Goal: Information Seeking & Learning: Check status

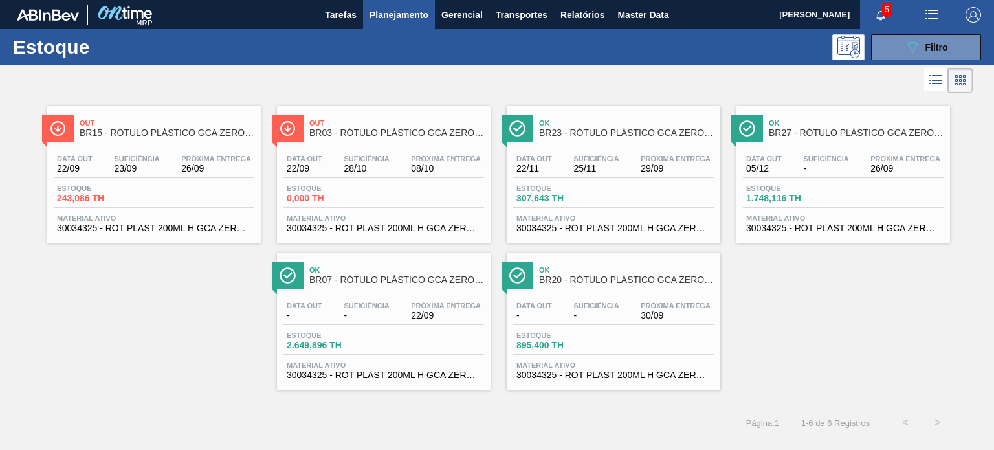
scroll to position [65, 0]
click at [646, 17] on span "Master Data" at bounding box center [642, 15] width 51 height 16
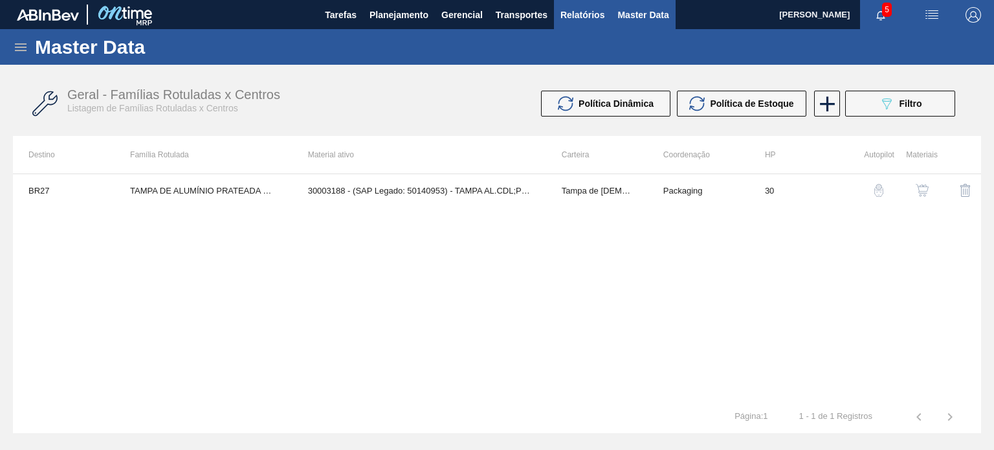
click at [582, 21] on span "Relatórios" at bounding box center [582, 15] width 44 height 16
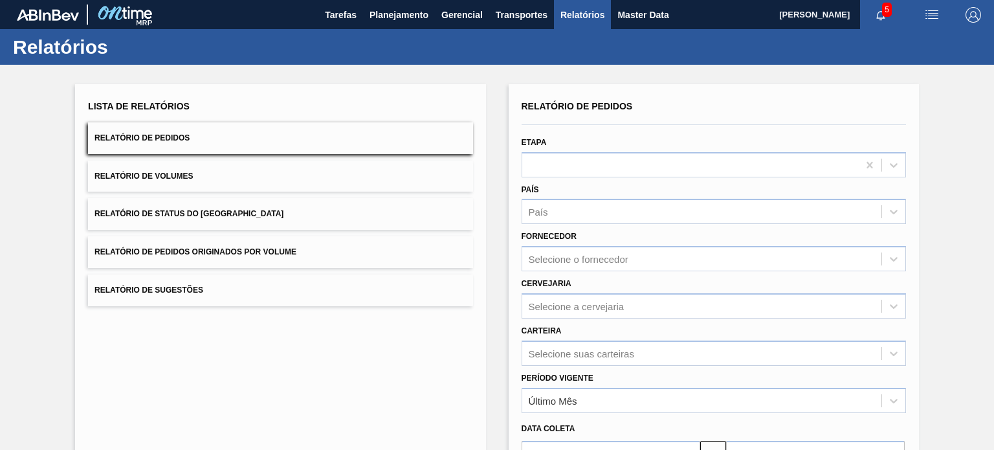
click at [237, 210] on span "Relatório de Status do Estoque" at bounding box center [188, 213] width 189 height 9
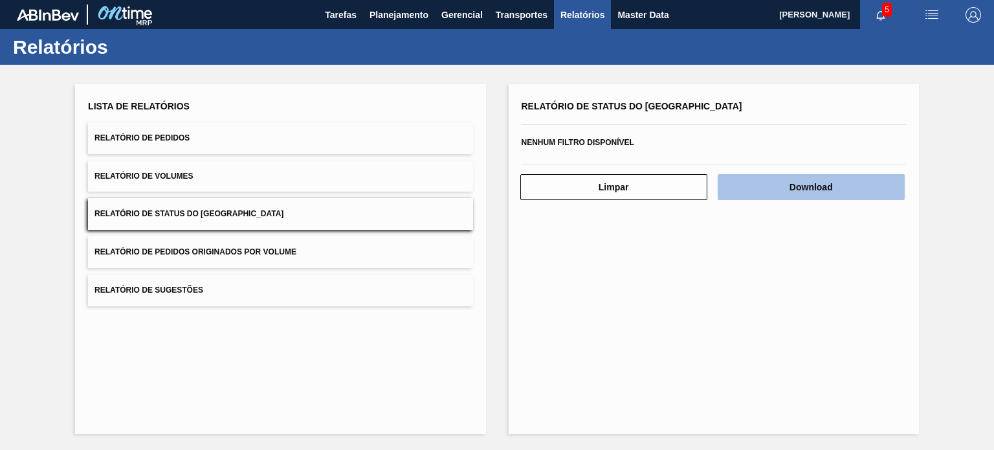
click at [802, 188] on button "Download" at bounding box center [811, 187] width 187 height 26
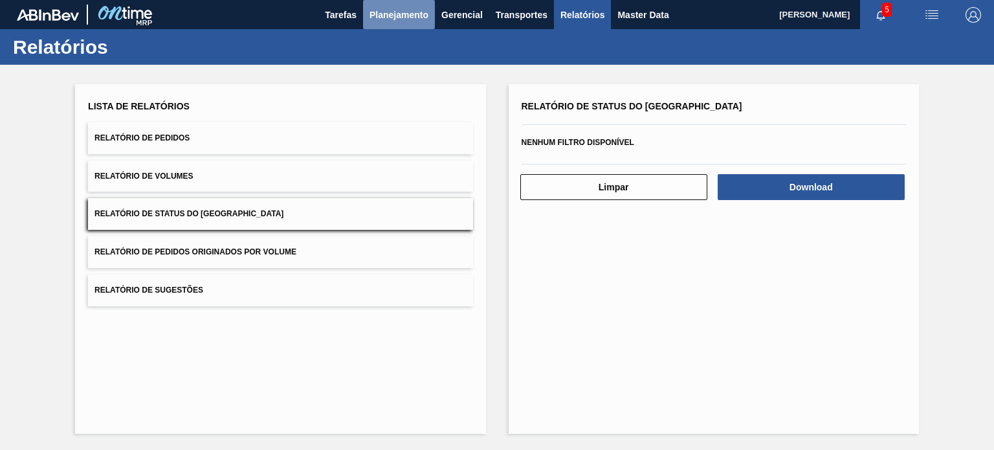
click at [379, 20] on span "Planejamento" at bounding box center [398, 15] width 59 height 16
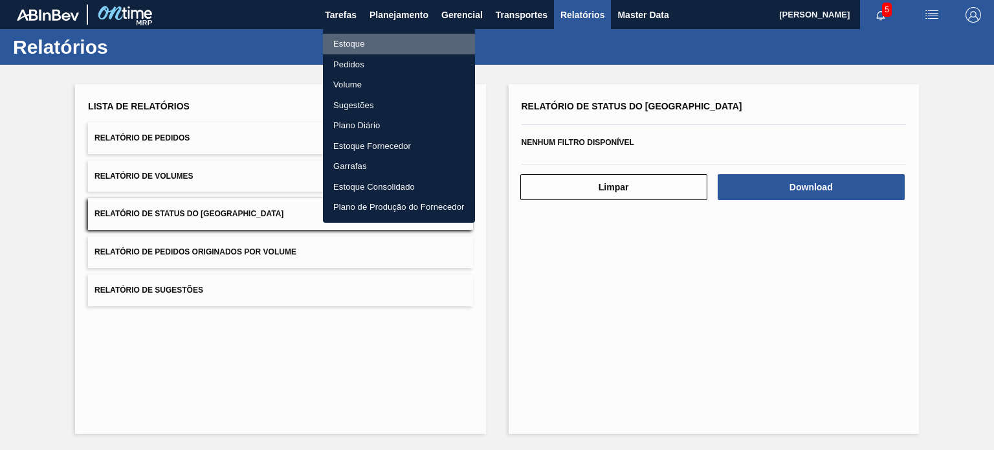
click at [384, 38] on li "Estoque" at bounding box center [399, 44] width 152 height 21
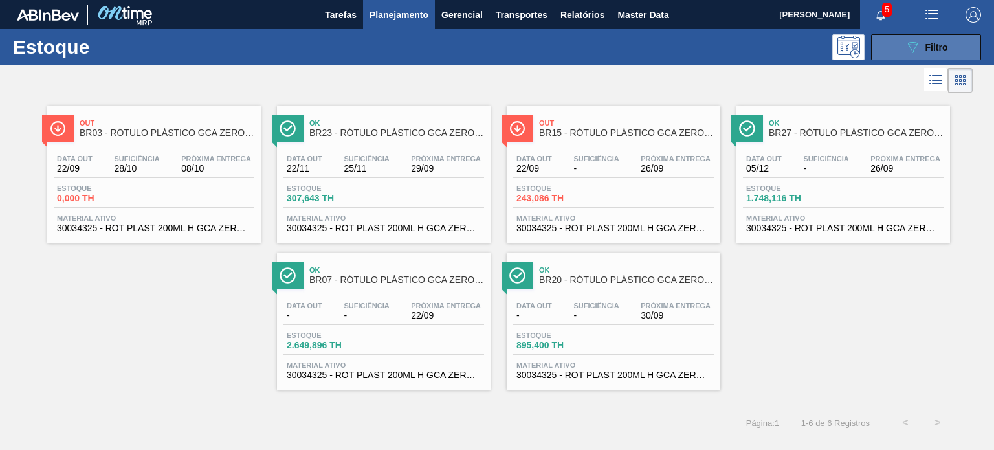
click at [899, 54] on button "089F7B8B-B2A5-4AFE-B5C0-19BA573D28AC Filtro" at bounding box center [926, 47] width 110 height 26
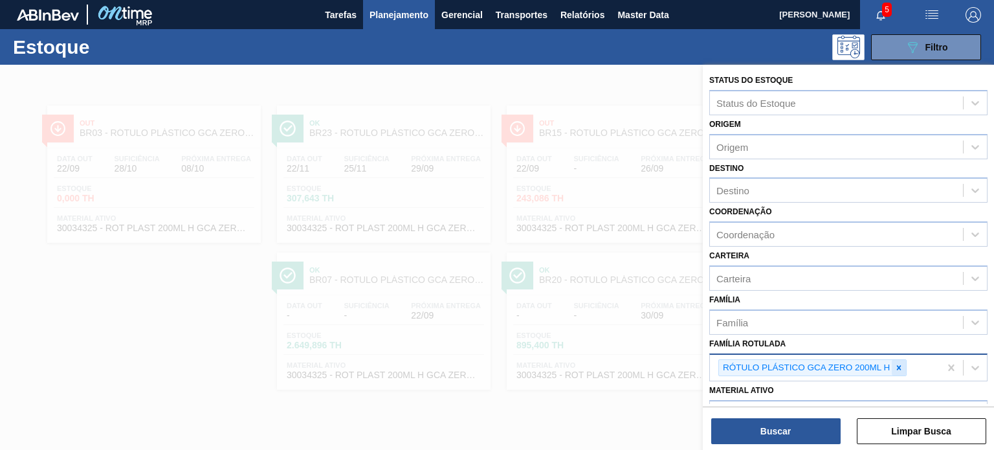
click at [895, 363] on icon at bounding box center [898, 367] width 9 height 9
paste Rotulada "TAMPA DE ALUMÍNIO PRATEADA CANPACK CDL"
type Rotulada "TAMPA DE ALUMÍNIO PRATEADA CANPACK CDL"
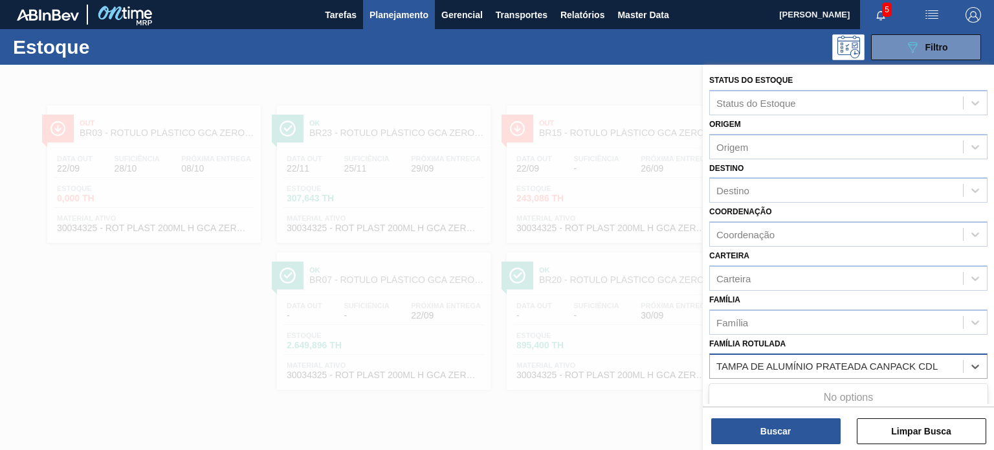
click at [849, 390] on div "No options" at bounding box center [848, 397] width 278 height 22
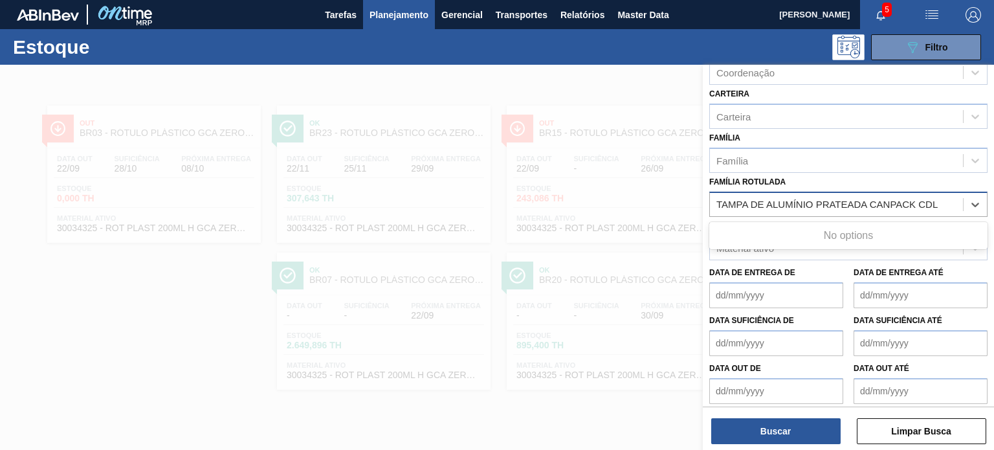
scroll to position [165, 0]
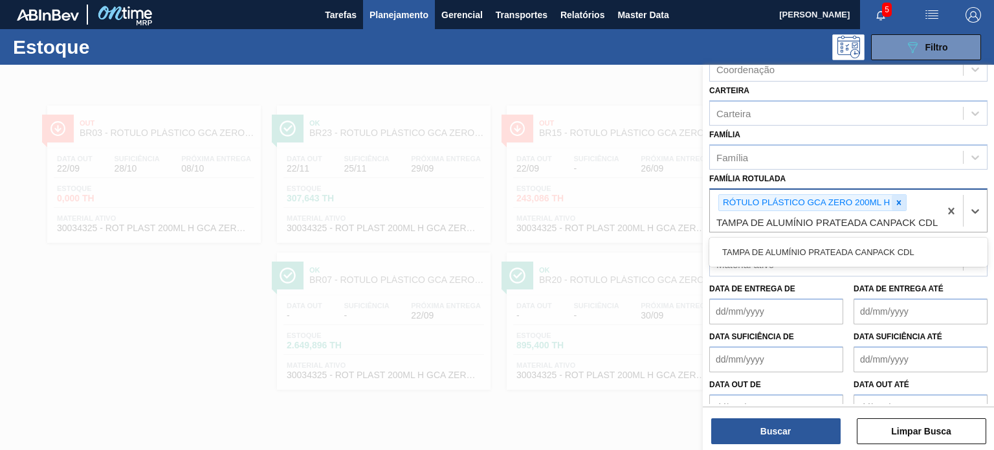
click at [897, 198] on icon at bounding box center [898, 202] width 9 height 9
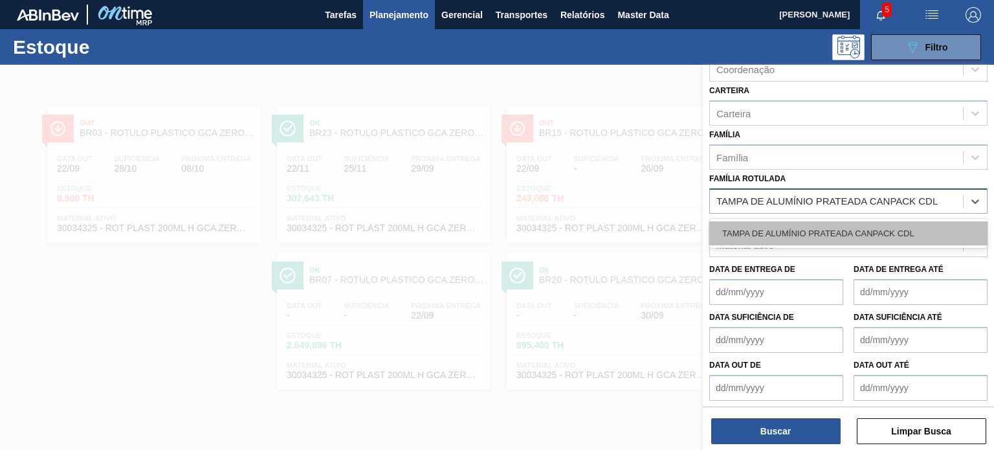
click at [836, 229] on div "TAMPA DE ALUMÍNIO PRATEADA CANPACK CDL" at bounding box center [848, 233] width 278 height 24
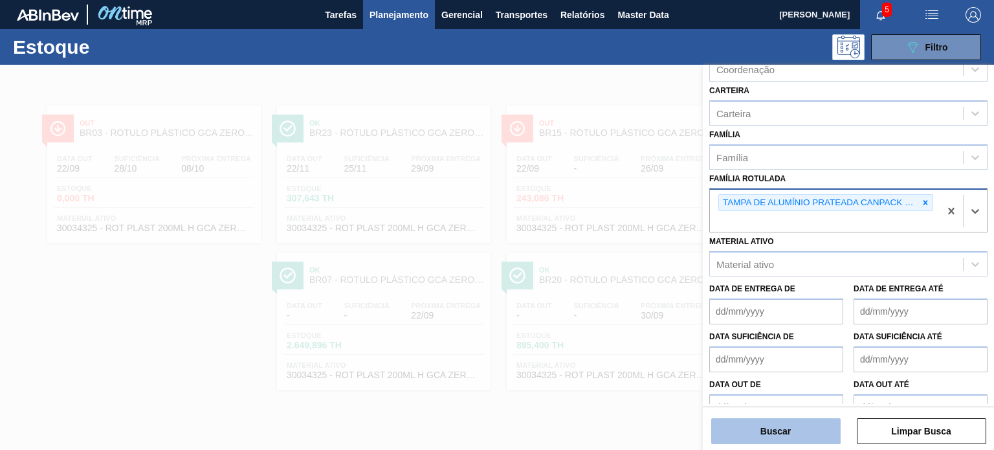
click at [815, 437] on button "Buscar" at bounding box center [775, 431] width 129 height 26
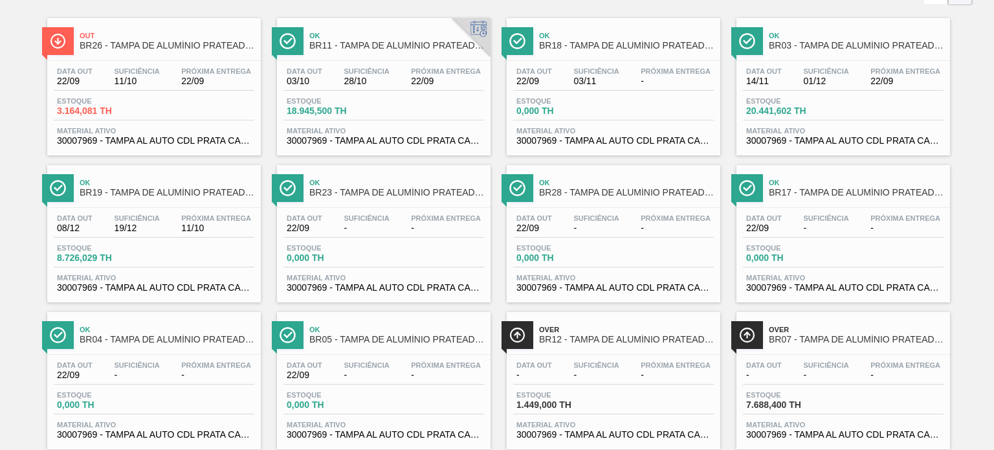
scroll to position [0, 0]
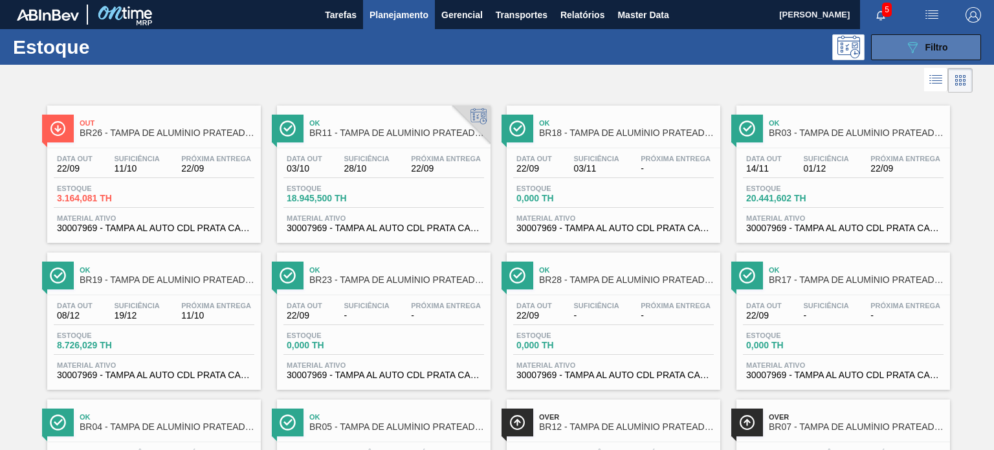
click at [904, 36] on button "089F7B8B-B2A5-4AFE-B5C0-19BA573D28AC Filtro" at bounding box center [926, 47] width 110 height 26
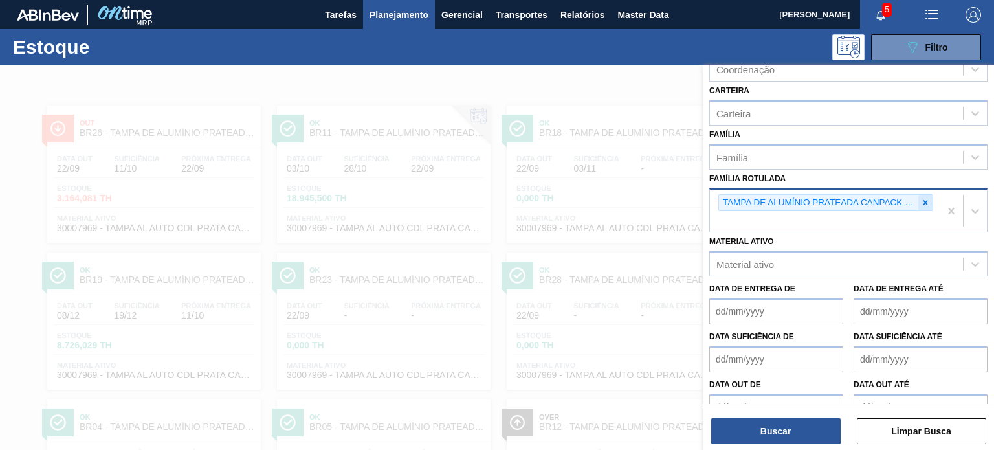
click at [929, 199] on div at bounding box center [925, 203] width 14 height 16
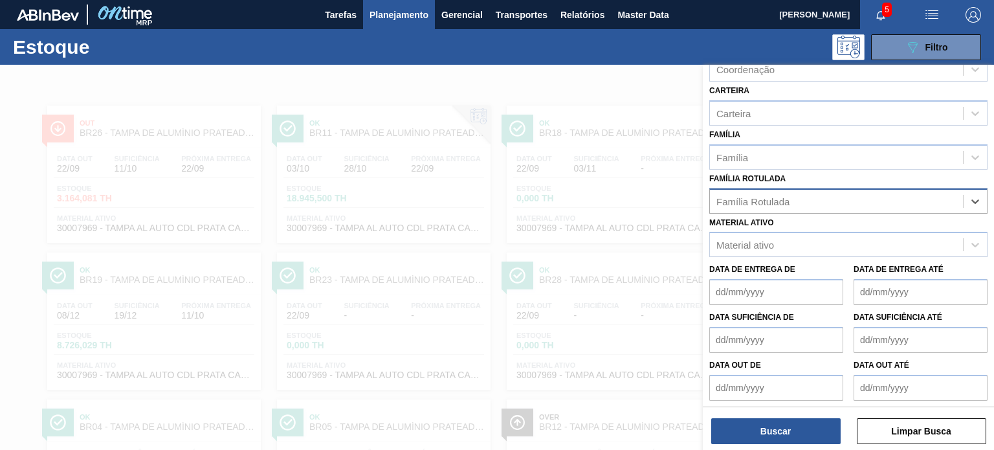
paste Rotulada "TAMPA DE ALUMÍNIO PRATEADA CANPACK CDL"
type Rotulada "TAMPA DE ALUMÍNIO PRATEADA CANPACK CDL"
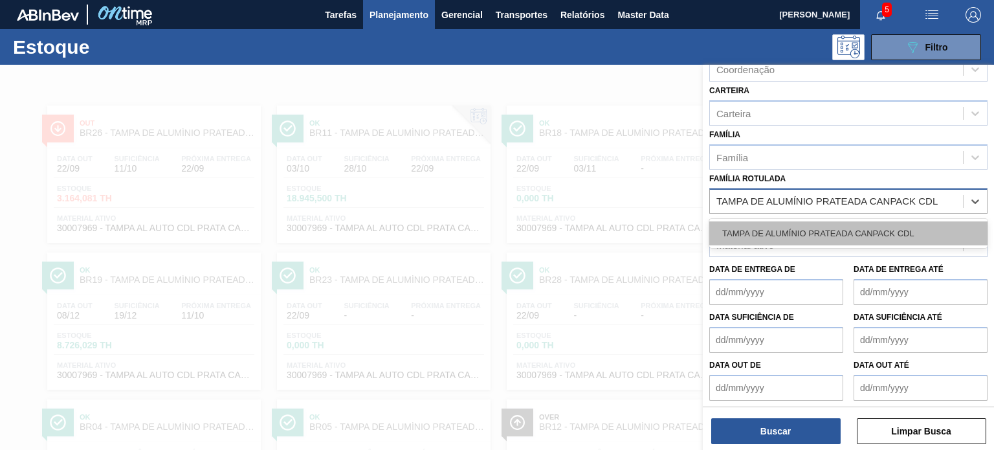
click at [876, 230] on div "TAMPA DE ALUMÍNIO PRATEADA CANPACK CDL" at bounding box center [848, 233] width 278 height 24
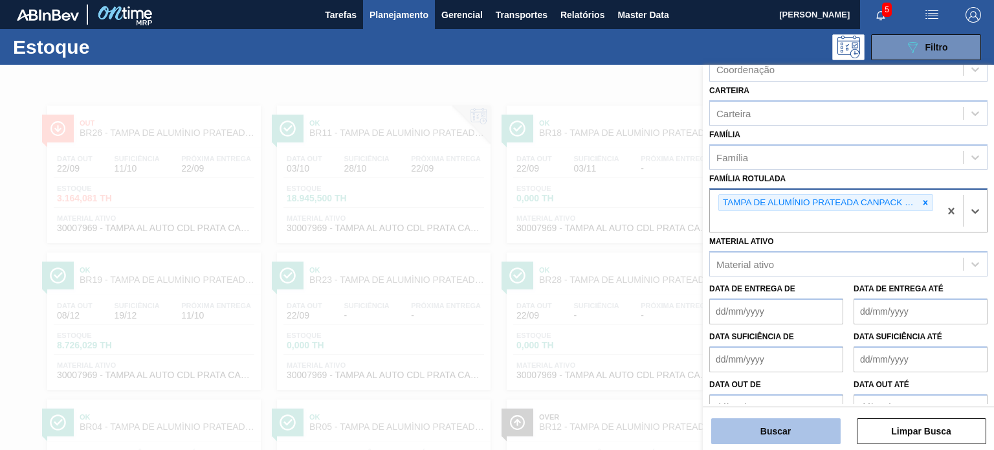
click at [820, 441] on button "Buscar" at bounding box center [775, 431] width 129 height 26
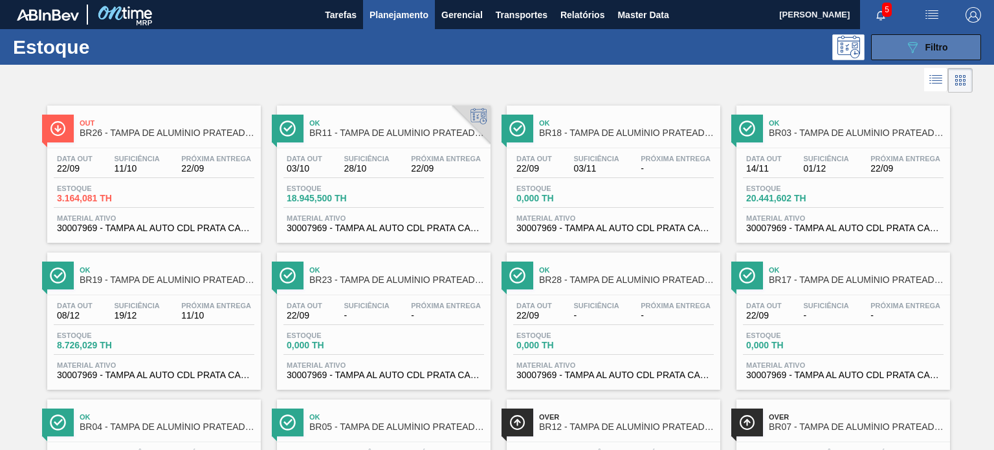
click at [904, 45] on icon "089F7B8B-B2A5-4AFE-B5C0-19BA573D28AC" at bounding box center [912, 47] width 16 height 16
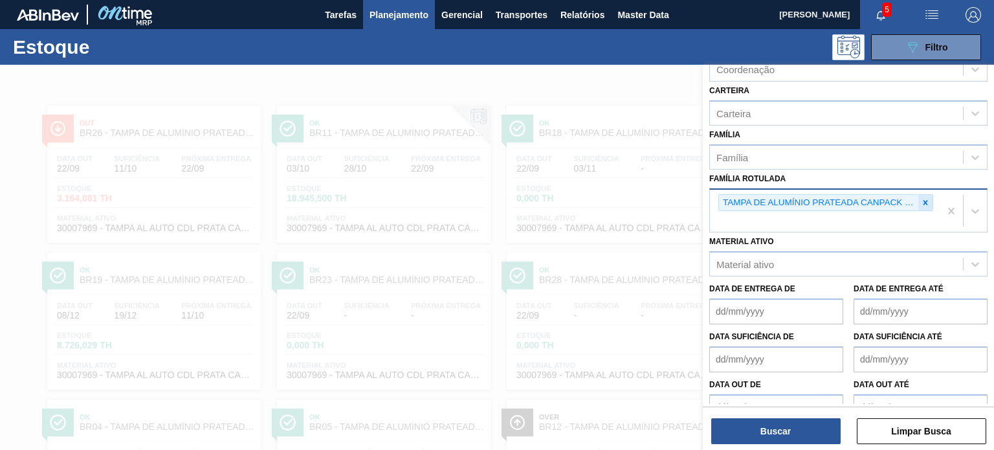
click at [925, 206] on div at bounding box center [925, 203] width 14 height 16
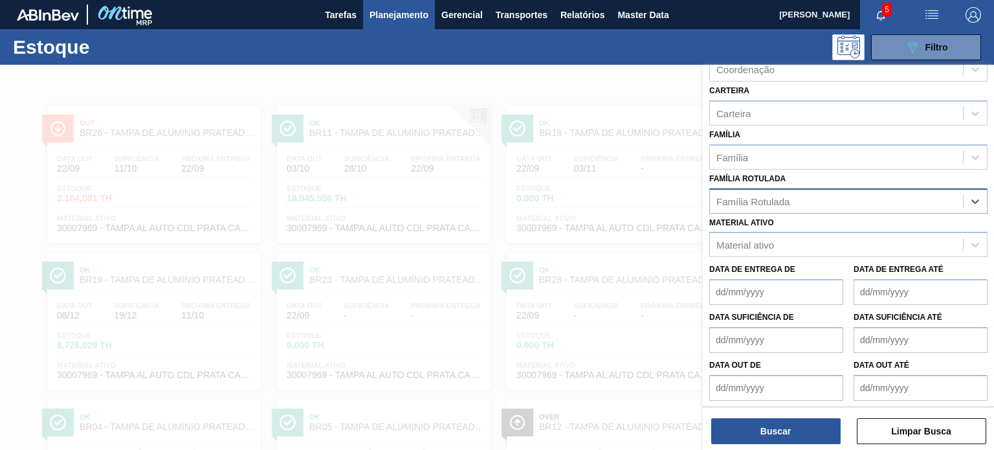
paste Rotulada "TAMPA DE ALUMÍNIO PRATEADA CANPACK CDL"
type Rotulada "TAMPA DE ALUMÍNIO PRATEADA CANPACK CDL"
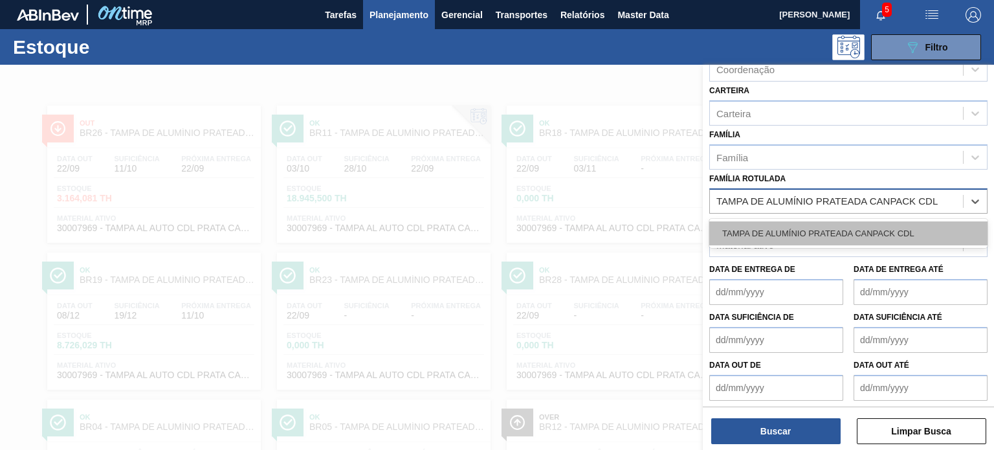
click at [848, 232] on div "TAMPA DE ALUMÍNIO PRATEADA CANPACK CDL" at bounding box center [848, 233] width 278 height 24
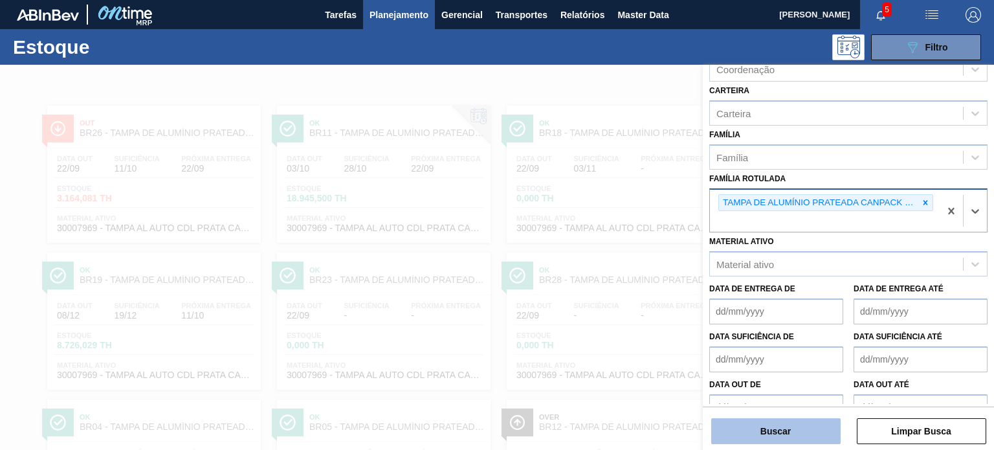
click at [790, 433] on button "Buscar" at bounding box center [775, 431] width 129 height 26
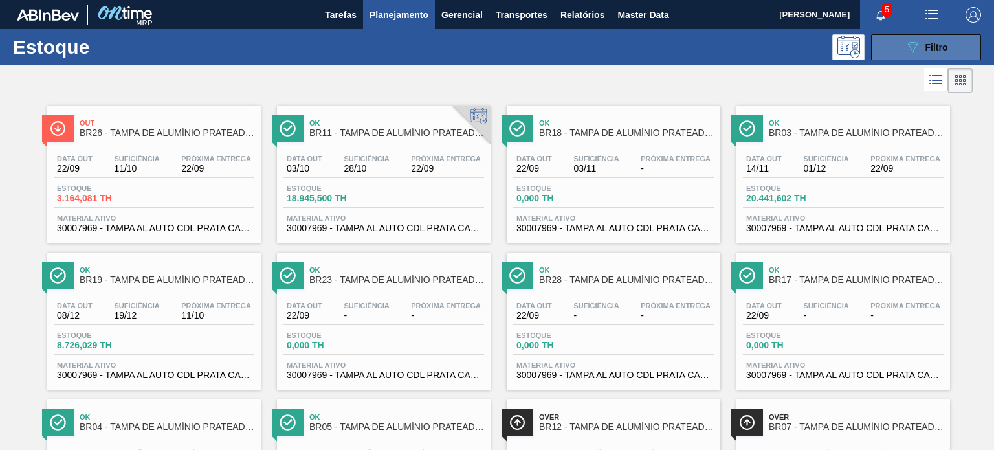
click at [893, 47] on button "089F7B8B-B2A5-4AFE-B5C0-19BA573D28AC Filtro" at bounding box center [926, 47] width 110 height 26
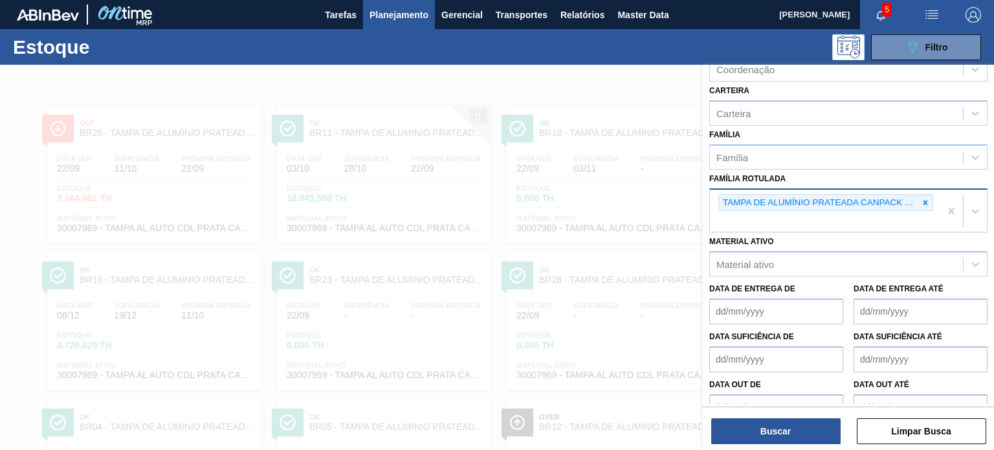
click at [583, 230] on div at bounding box center [497, 290] width 994 height 450
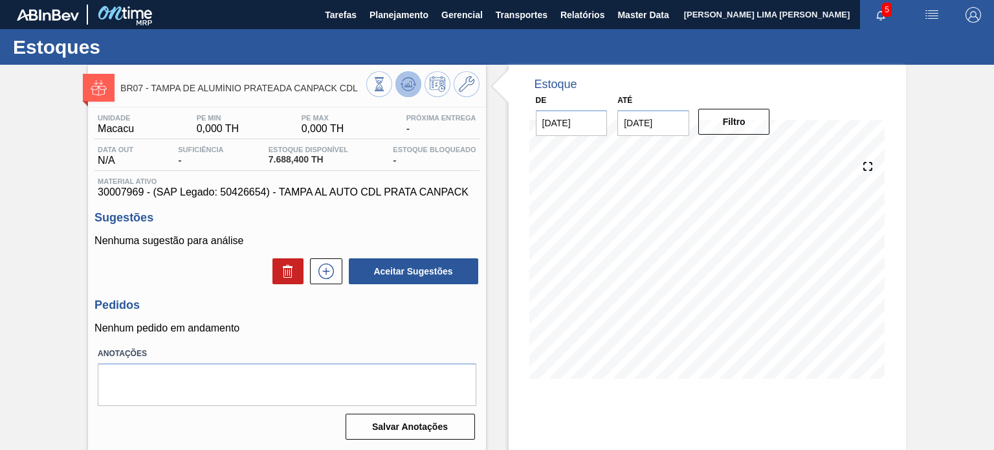
click at [413, 92] on span at bounding box center [408, 84] width 16 height 16
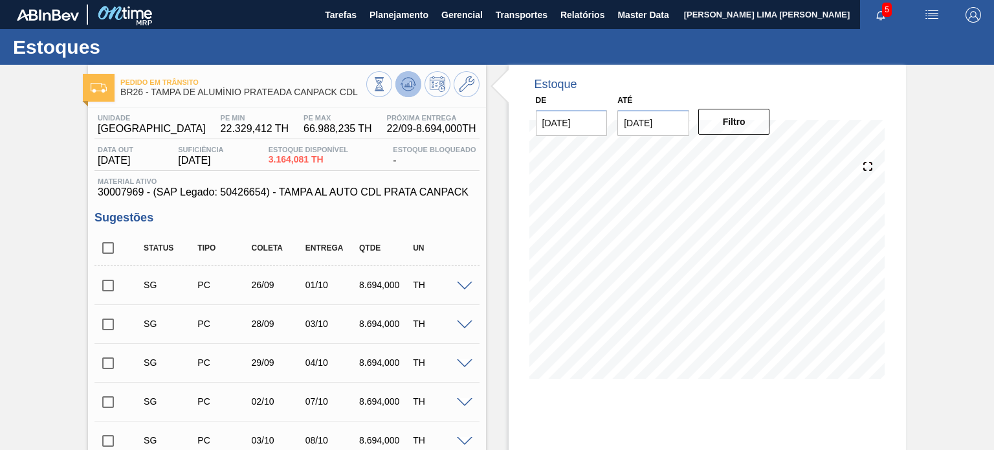
click at [404, 88] on icon at bounding box center [408, 84] width 16 height 16
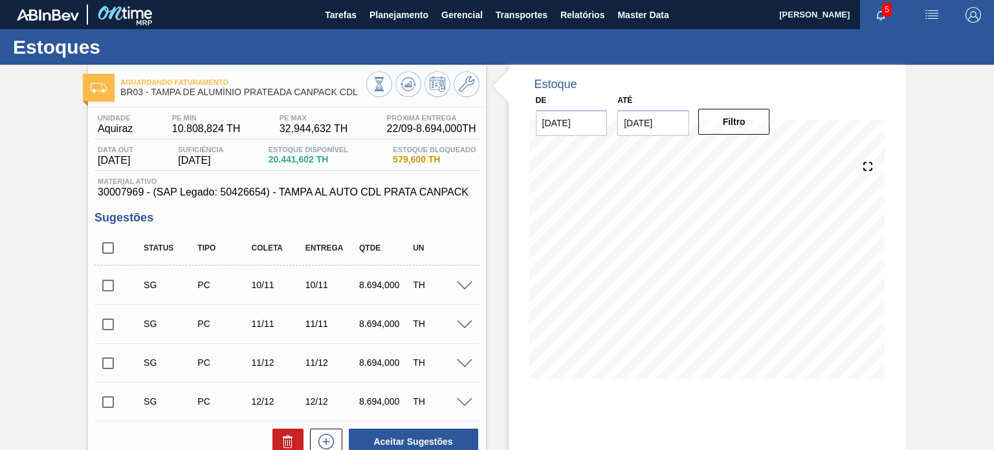
click at [943, 256] on div "Aguardando Faturamento BR03 - [GEOGRAPHIC_DATA] DE ALUMÍNIO PRATEADA CANPACK CD…" at bounding box center [497, 373] width 994 height 617
click at [415, 86] on button at bounding box center [408, 84] width 26 height 26
drag, startPoint x: 318, startPoint y: 160, endPoint x: 267, endPoint y: 156, distance: 51.9
click at [267, 156] on div "Data out [DATE] Suficiência [DATE] Estoque Disponível 20.441,602 TH Estoque Blo…" at bounding box center [286, 158] width 384 height 25
copy span "20.441,602"
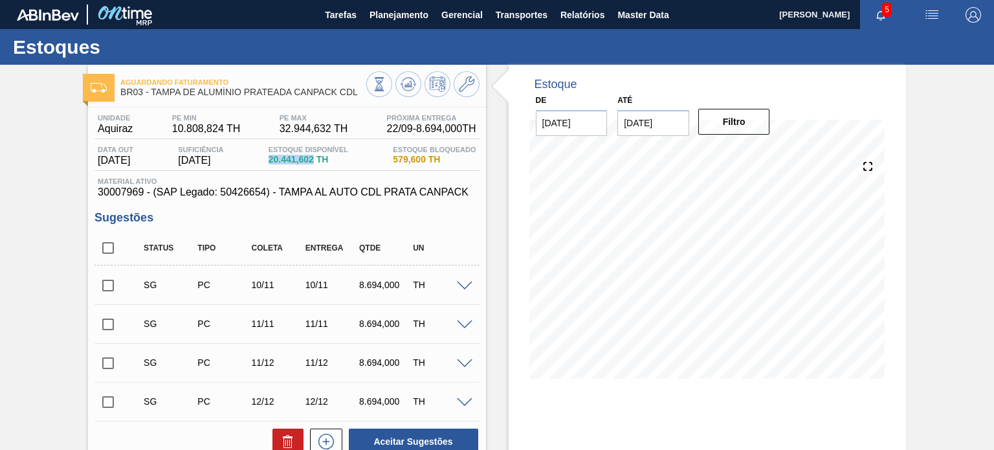
click at [298, 166] on div "Estoque Disponível 20.441,602 TH" at bounding box center [308, 156] width 86 height 21
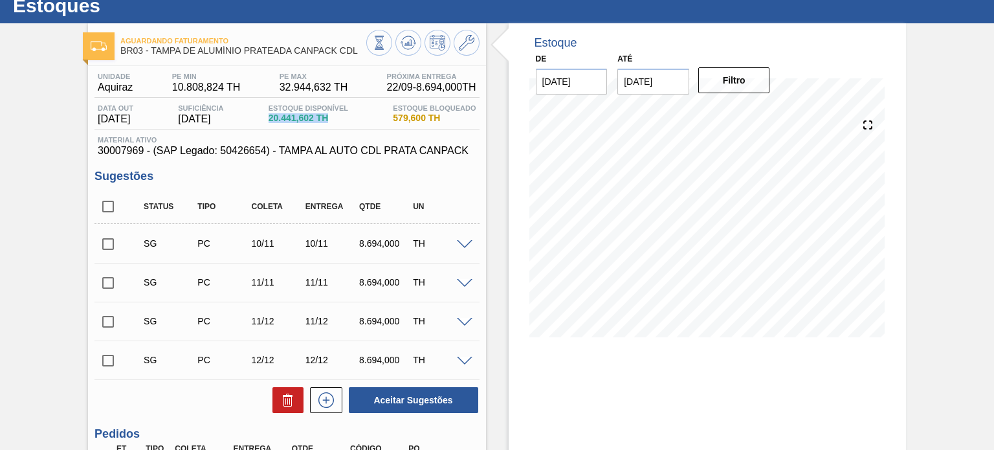
scroll to position [65, 0]
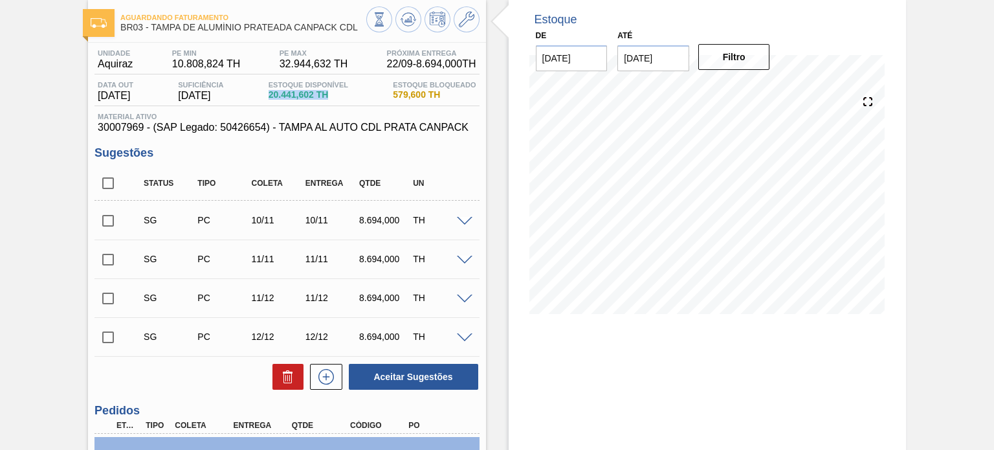
click at [111, 188] on input "checkbox" at bounding box center [107, 183] width 27 height 27
checkbox input "true"
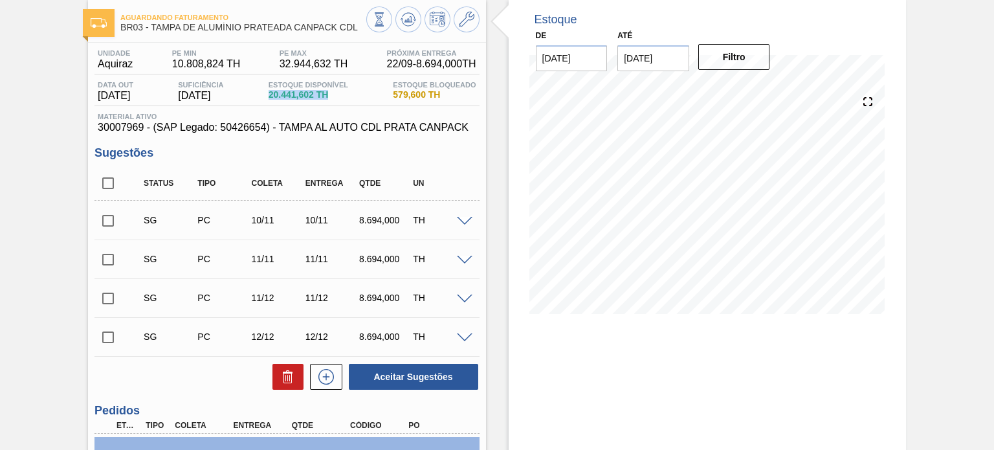
checkbox input "true"
click at [280, 375] on icon at bounding box center [288, 377] width 16 height 16
checkbox input "false"
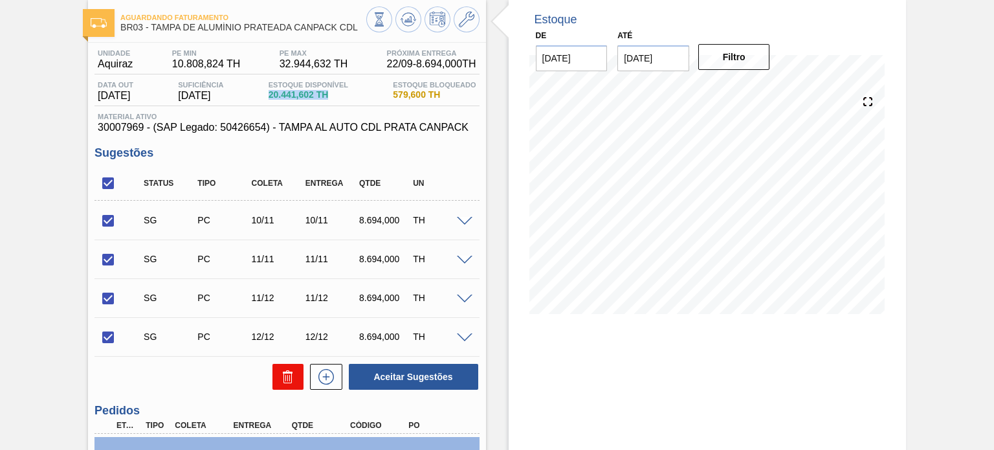
checkbox input "false"
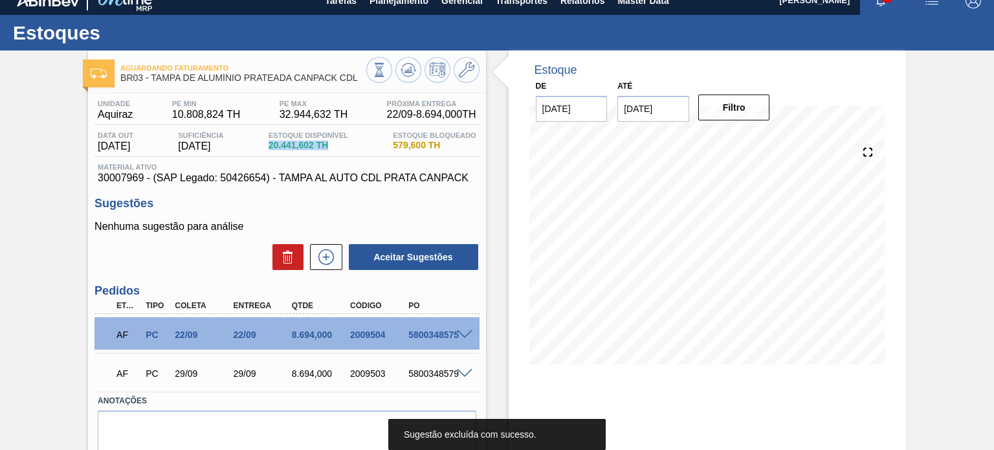
scroll to position [0, 0]
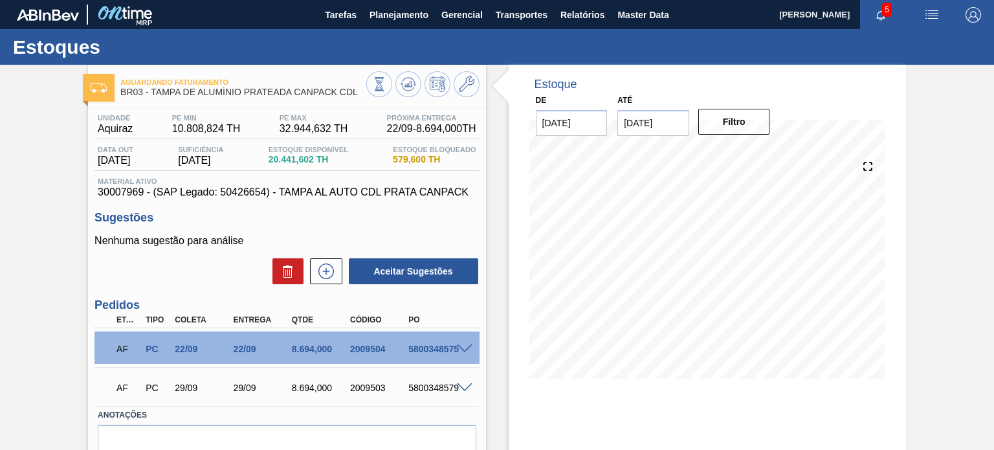
click at [218, 123] on span "10.808,824 TH" at bounding box center [206, 129] width 69 height 12
